Goal: Task Accomplishment & Management: Manage account settings

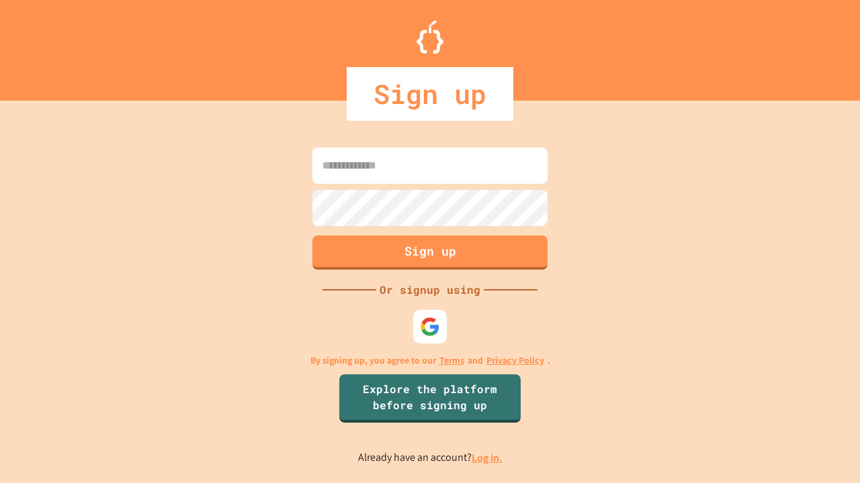
click at [488, 458] on link "Log in." at bounding box center [486, 458] width 31 height 14
